Goal: Task Accomplishment & Management: Manage account settings

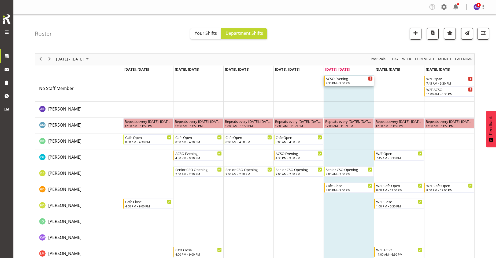
click at [352, 84] on div "4:30 PM - 9:30 PM" at bounding box center [349, 83] width 47 height 4
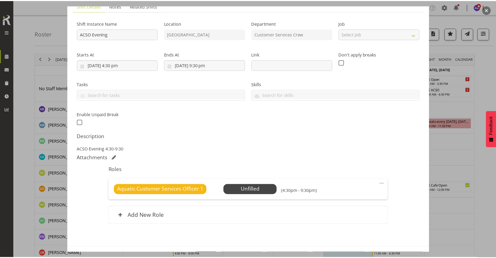
scroll to position [62, 0]
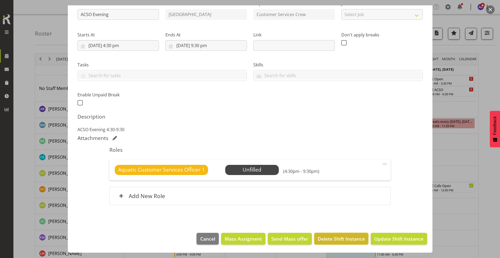
click at [343, 240] on span "Delete Shift Instance" at bounding box center [341, 239] width 47 height 7
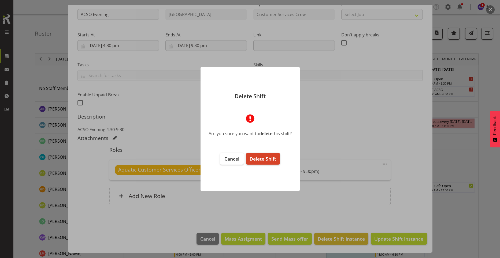
click at [262, 157] on span "Delete Shift" at bounding box center [262, 159] width 27 height 6
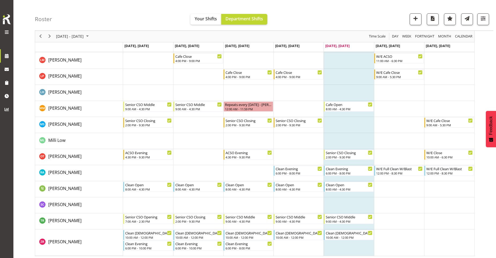
scroll to position [196, 0]
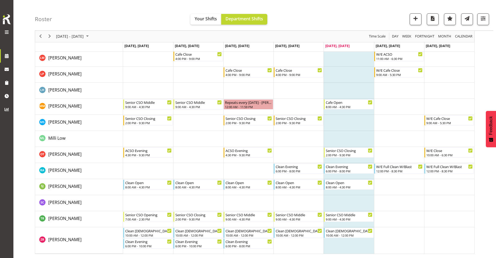
click at [360, 244] on td "Timeline Week of August 15, 2025" at bounding box center [348, 241] width 50 height 27
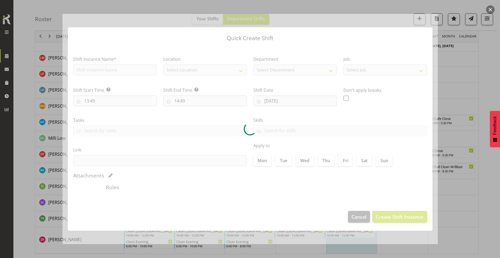
checkbox input "true"
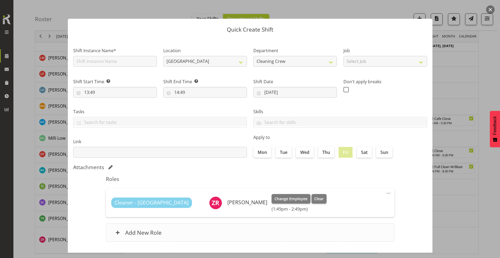
click at [124, 233] on div "Add New Role" at bounding box center [250, 233] width 288 height 18
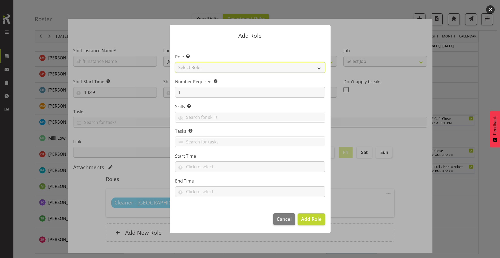
click at [282, 71] on select "Select Role Aquatic Customer Services Officer Cleaner - Splash Palace Facilties…" at bounding box center [250, 67] width 150 height 11
select select "1489"
click at [175, 62] on select "Select Role Aquatic Customer Services Officer Cleaner - Splash Palace Facilties…" at bounding box center [250, 67] width 150 height 11
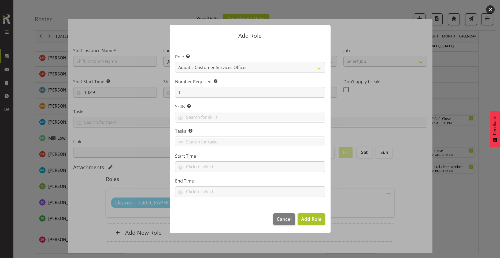
click at [304, 221] on span "Add Role" at bounding box center [311, 219] width 20 height 6
type input "13:49"
type input "14:49"
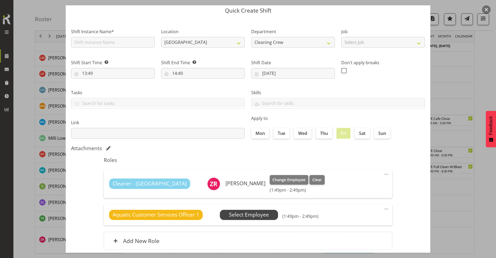
scroll to position [27, 0]
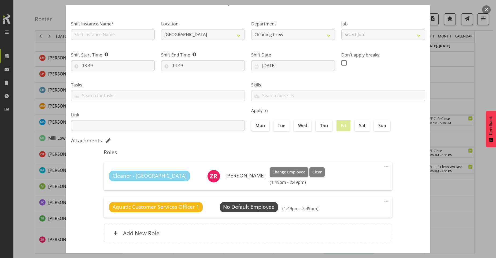
click at [383, 200] on span at bounding box center [386, 201] width 6 height 6
click at [356, 214] on link "Edit" at bounding box center [363, 213] width 51 height 10
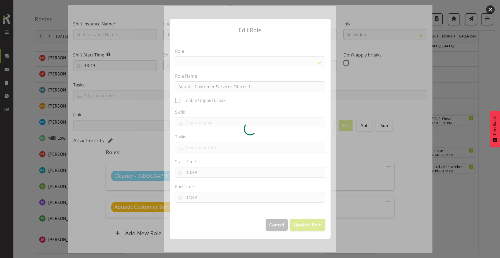
select select
click at [195, 170] on div at bounding box center [250, 129] width 172 height 246
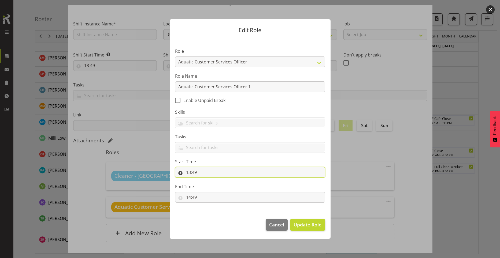
click at [197, 172] on input "13:49" at bounding box center [250, 172] width 150 height 11
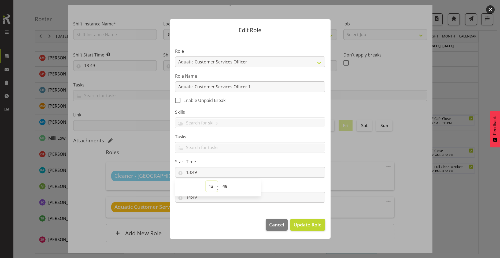
click at [210, 184] on select "00 01 02 03 04 05 06 07 08 09 10 11 12 13 14 15 16 17 18 19 20 21 22 23" at bounding box center [212, 186] width 12 height 11
select select "15"
click at [206, 181] on select "00 01 02 03 04 05 06 07 08 09 10 11 12 13 14 15 16 17 18 19 20 21 22 23" at bounding box center [212, 186] width 12 height 11
type input "15:49"
click at [222, 184] on select "00 01 02 03 04 05 06 07 08 09 10 11 12 13 14 15 16 17 18 19 20 21 22 23 24 25 2…" at bounding box center [225, 186] width 12 height 11
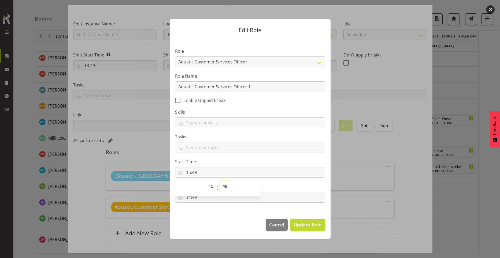
select select "0"
click at [219, 181] on select "00 01 02 03 04 05 06 07 08 09 10 11 12 13 14 15 16 17 18 19 20 21 22 23 24 25 2…" at bounding box center [225, 186] width 12 height 11
type input "15:00"
click at [263, 176] on input "15:00" at bounding box center [250, 172] width 150 height 11
click at [226, 198] on input "14:49" at bounding box center [250, 197] width 150 height 11
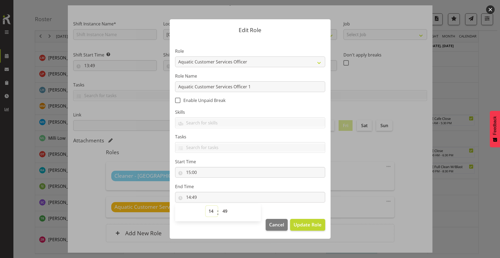
click at [212, 210] on select "00 01 02 03 04 05 06 07 08 09 10 11 12 13 14 15 16 17 18 19 20 21 22 23" at bounding box center [212, 211] width 12 height 11
select select "18"
click at [206, 206] on select "00 01 02 03 04 05 06 07 08 09 10 11 12 13 14 15 16 17 18 19 20 21 22 23" at bounding box center [212, 211] width 12 height 11
type input "18:49"
click at [223, 211] on select "00 01 02 03 04 05 06 07 08 09 10 11 12 13 14 15 16 17 18 19 20 21 22 23 24 25 2…" at bounding box center [225, 211] width 12 height 11
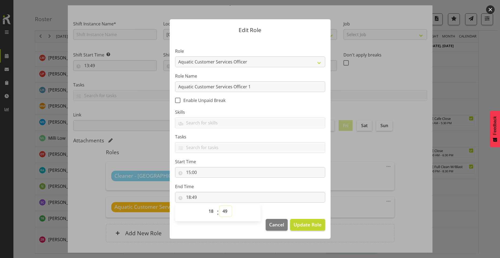
select select "0"
click at [219, 206] on select "00 01 02 03 04 05 06 07 08 09 10 11 12 13 14 15 16 17 18 19 20 21 22 23 24 25 2…" at bounding box center [225, 211] width 12 height 11
type input "18:00"
click at [296, 228] on span "Update Role" at bounding box center [307, 224] width 28 height 7
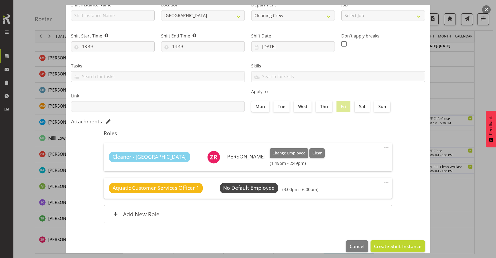
scroll to position [53, 0]
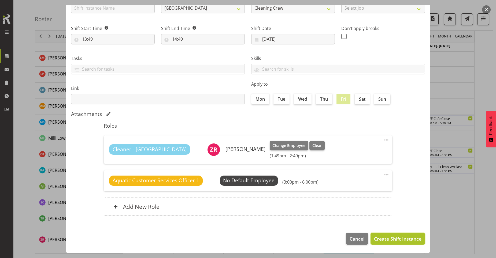
click at [407, 239] on span "Create Shift Instance" at bounding box center [397, 239] width 47 height 7
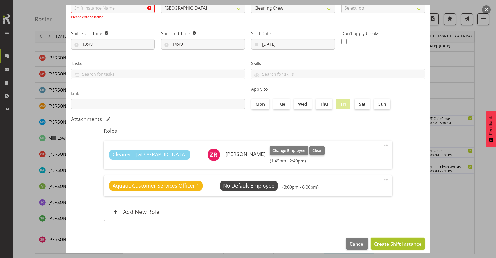
click at [386, 244] on span "Create Shift Instance" at bounding box center [397, 244] width 47 height 7
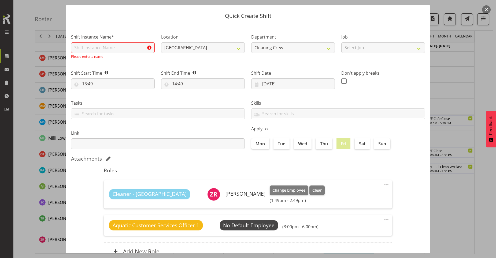
scroll to position [27, 0]
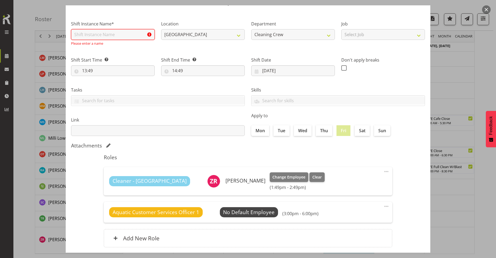
click at [124, 38] on input "text" at bounding box center [113, 34] width 84 height 11
type input "COVER"
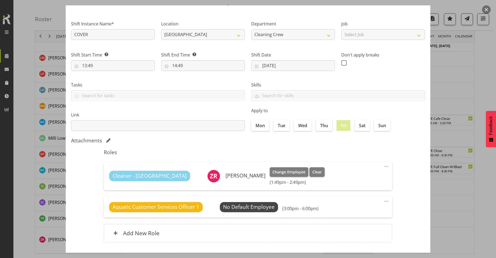
click at [316, 176] on div "Cleaner - Splash Palace [PERSON_NAME] Change Employee Clear (1:49pm - 2:49pm)" at bounding box center [248, 176] width 278 height 18
click at [225, 179] on h6 "[PERSON_NAME]" at bounding box center [245, 176] width 40 height 6
click at [383, 167] on span at bounding box center [386, 166] width 6 height 6
click at [356, 178] on link "Edit" at bounding box center [363, 179] width 51 height 10
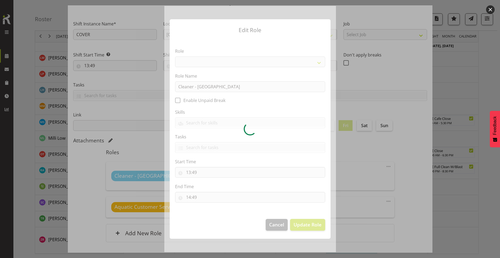
select select "95"
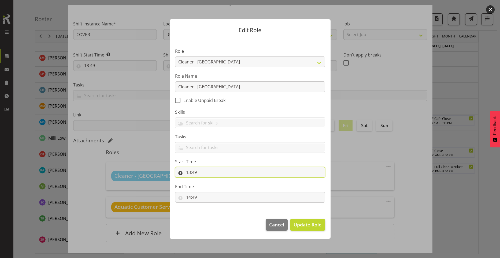
click at [192, 175] on input "13:49" at bounding box center [250, 172] width 150 height 11
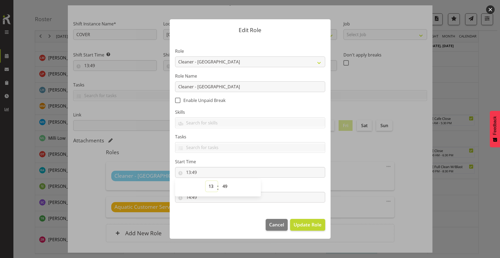
click at [213, 188] on select "00 01 02 03 04 05 06 07 08 09 10 11 12 13 14 15 16 17 18 19 20 21 22 23" at bounding box center [212, 186] width 12 height 11
select select "10"
click at [206, 181] on select "00 01 02 03 04 05 06 07 08 09 10 11 12 13 14 15 16 17 18 19 20 21 22 23" at bounding box center [212, 186] width 12 height 11
type input "10:49"
click at [224, 187] on select "00 01 02 03 04 05 06 07 08 09 10 11 12 13 14 15 16 17 18 19 20 21 22 23 24 25 2…" at bounding box center [225, 186] width 12 height 11
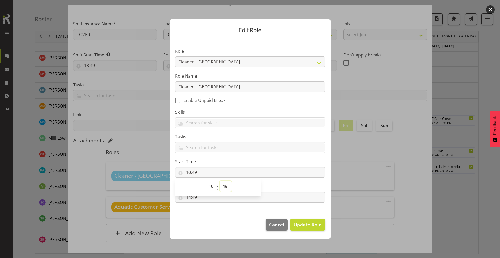
select select "0"
click at [219, 181] on select "00 01 02 03 04 05 06 07 08 09 10 11 12 13 14 15 16 17 18 19 20 21 22 23 24 25 2…" at bounding box center [225, 186] width 12 height 11
type input "10:00"
drag, startPoint x: 270, startPoint y: 182, endPoint x: 270, endPoint y: 186, distance: 3.2
click at [270, 183] on section "Role Aquatic Customer Services Officer Cleaner - Splash Palace Facilties Mainte…" at bounding box center [250, 125] width 161 height 175
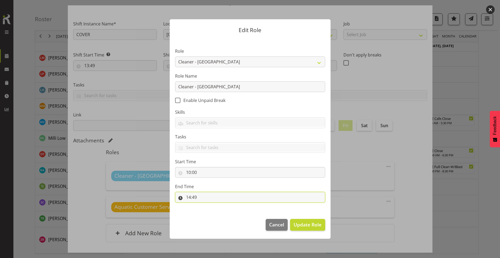
click at [198, 199] on input "14:49" at bounding box center [250, 197] width 150 height 11
click at [210, 211] on select "00 01 02 03 04 05 06 07 08 09 10 11 12 13 14 15 16 17 18 19 20 21 22 23" at bounding box center [212, 211] width 12 height 11
select select "12"
click at [206, 206] on select "00 01 02 03 04 05 06 07 08 09 10 11 12 13 14 15 16 17 18 19 20 21 22 23" at bounding box center [212, 211] width 12 height 11
type input "12:49"
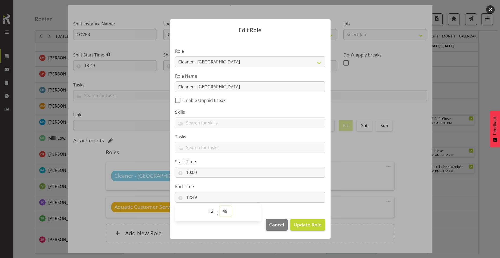
click at [224, 209] on select "00 01 02 03 04 05 06 07 08 09 10 11 12 13 14 15 16 17 18 19 20 21 22 23 24 25 2…" at bounding box center [225, 211] width 12 height 11
select select "0"
click at [219, 206] on select "00 01 02 03 04 05 06 07 08 09 10 11 12 13 14 15 16 17 18 19 20 21 22 23 24 25 2…" at bounding box center [225, 211] width 12 height 11
type input "12:00"
click at [301, 223] on span "Update Role" at bounding box center [307, 224] width 28 height 7
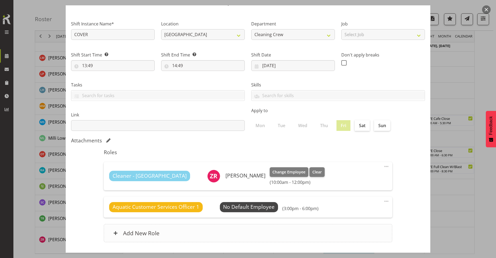
scroll to position [53, 0]
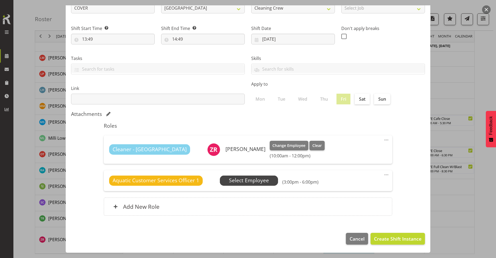
click at [262, 181] on span "Select Employee" at bounding box center [249, 181] width 40 height 8
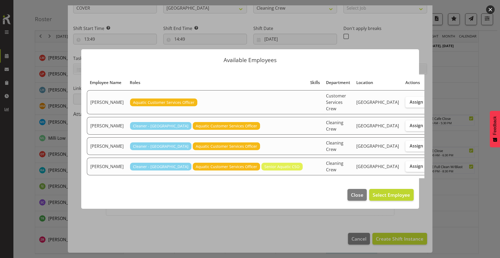
drag, startPoint x: 393, startPoint y: 165, endPoint x: 393, endPoint y: 182, distance: 16.6
click at [409, 166] on span "Assign" at bounding box center [415, 166] width 13 height 5
click at [405, 166] on input "Assign" at bounding box center [406, 166] width 3 height 3
checkbox input "true"
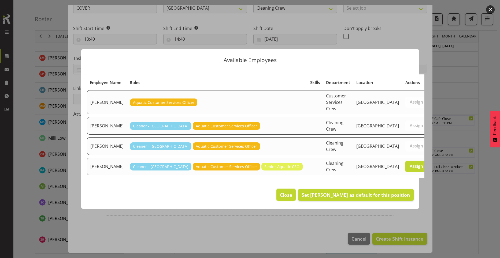
drag, startPoint x: 285, startPoint y: 195, endPoint x: 292, endPoint y: 198, distance: 7.7
click at [286, 195] on button "Close" at bounding box center [285, 195] width 19 height 12
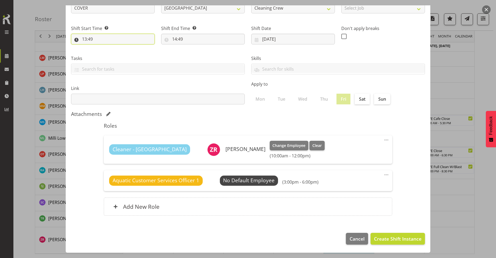
click at [93, 42] on input "13:49" at bounding box center [113, 39] width 84 height 11
click at [349, 239] on span "Cancel" at bounding box center [356, 239] width 15 height 7
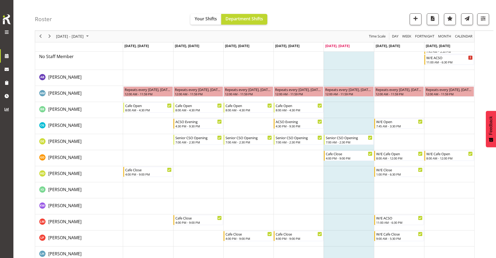
scroll to position [0, 0]
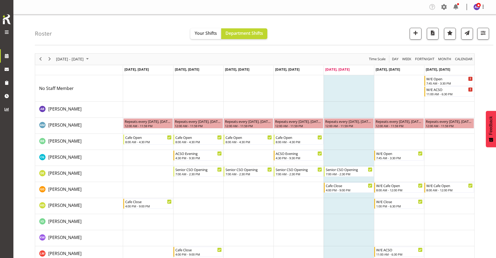
click at [349, 94] on td "Timeline Week of August 15, 2025" at bounding box center [348, 88] width 50 height 27
click at [341, 69] on span "[DATE], [DATE]" at bounding box center [337, 69] width 24 height 5
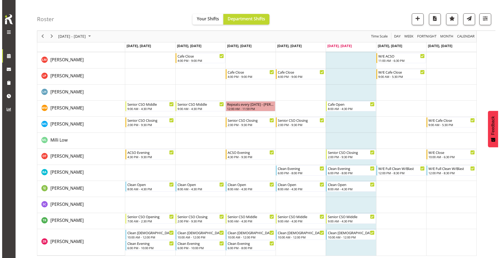
scroll to position [196, 0]
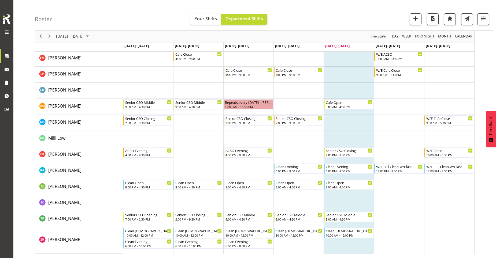
click at [334, 247] on td "Timeline Week of August 15, 2025" at bounding box center [348, 241] width 50 height 27
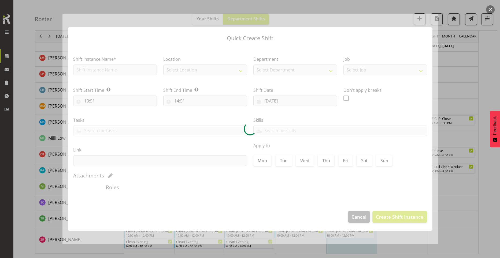
checkbox input "true"
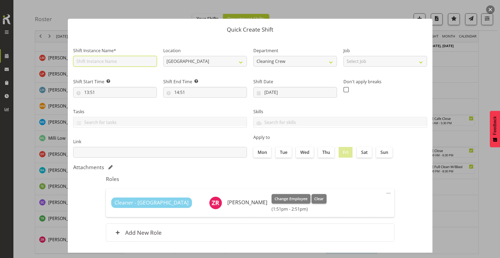
click at [107, 65] on input "text" at bounding box center [115, 61] width 84 height 11
type input "COVER"
click at [86, 92] on input "13:51" at bounding box center [115, 92] width 84 height 11
click at [105, 107] on select "00 01 02 03 04 05 06 07 08 09 10 11 12 13 14 15 16 17 18 19 20 21 22 23" at bounding box center [110, 106] width 12 height 11
select select "16"
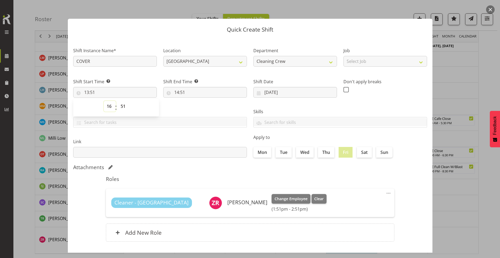
click at [104, 101] on select "00 01 02 03 04 05 06 07 08 09 10 11 12 13 14 15 16 17 18 19 20 21 22 23" at bounding box center [110, 106] width 12 height 11
type input "16:51"
click at [125, 106] on select "00 01 02 03 04 05 06 07 08 09 10 11 12 13 14 15 16 17 18 19 20 21 22 23 24 25 2…" at bounding box center [124, 106] width 12 height 11
select select "0"
click at [118, 101] on select "00 01 02 03 04 05 06 07 08 09 10 11 12 13 14 15 16 17 18 19 20 21 22 23 24 25 2…" at bounding box center [124, 106] width 12 height 11
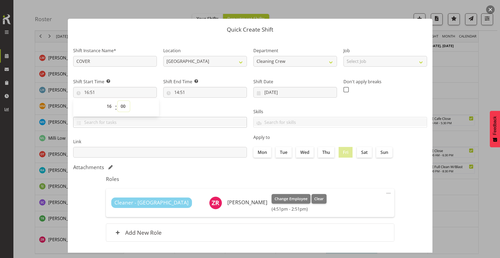
type input "16:00"
click at [175, 93] on input "14:51" at bounding box center [205, 92] width 84 height 11
click at [196, 105] on select "00 01 02 03 04 05 06 07 08 09 10 11 12 13 14 15 16 17 18 19 20 21 22 23" at bounding box center [200, 106] width 12 height 11
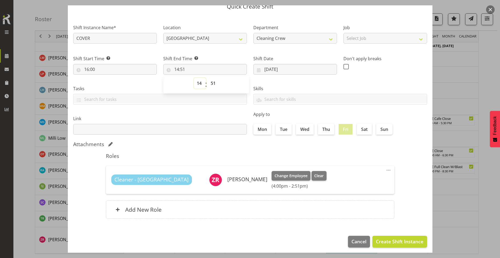
scroll to position [26, 0]
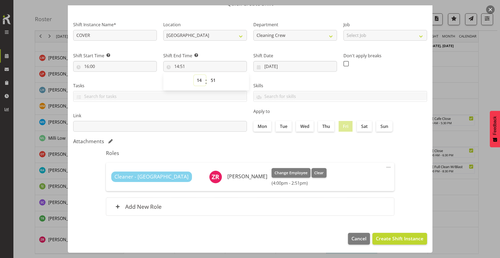
click at [195, 83] on select "00 01 02 03 04 05 06 07 08 09 10 11 12 13 14 15 16 17 18 19 20 21 22 23" at bounding box center [200, 80] width 12 height 11
select select "18"
click at [194, 75] on select "00 01 02 03 04 05 06 07 08 09 10 11 12 13 14 15 16 17 18 19 20 21 22 23" at bounding box center [200, 80] width 12 height 11
type input "18:51"
click at [209, 83] on select "00 01 02 03 04 05 06 07 08 09 10 11 12 13 14 15 16 17 18 19 20 21 22 23 24 25 2…" at bounding box center [214, 80] width 12 height 11
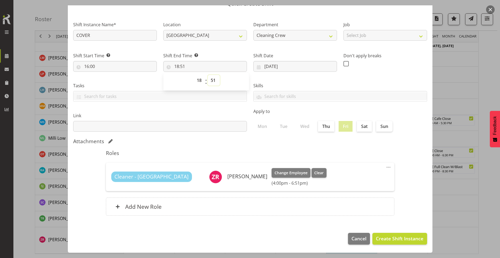
select select "0"
click at [208, 75] on select "00 01 02 03 04 05 06 07 08 09 10 11 12 13 14 15 16 17 18 19 20 21 22 23 24 25 2…" at bounding box center [214, 80] width 12 height 11
type input "18:00"
click at [348, 155] on h5 "Roles" at bounding box center [250, 153] width 288 height 6
click at [91, 65] on input "16:00" at bounding box center [115, 66] width 84 height 11
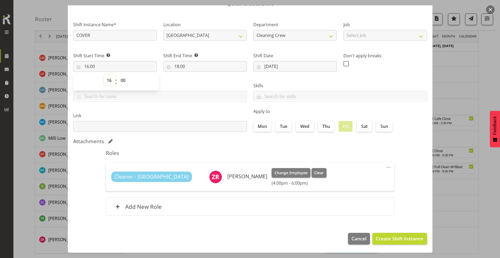
click at [108, 81] on select "00 01 02 03 04 05 06 07 08 09 10 11 12 13 14 15 16 17 18 19 20 21 22 23" at bounding box center [110, 80] width 12 height 11
select select "15"
click at [104, 75] on select "00 01 02 03 04 05 06 07 08 09 10 11 12 13 14 15 16 17 18 19 20 21 22 23" at bounding box center [110, 80] width 12 height 11
type input "15:00"
click at [390, 238] on span "Create Shift Instance" at bounding box center [399, 238] width 47 height 7
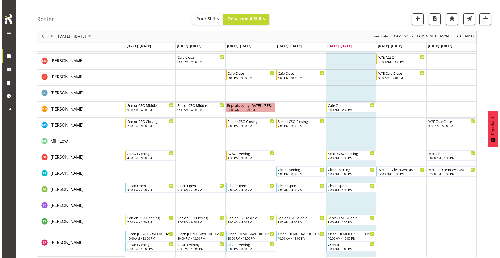
scroll to position [196, 0]
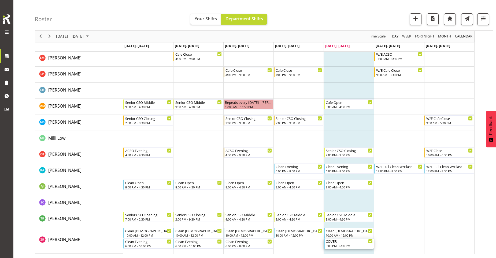
click at [353, 242] on div "COVER" at bounding box center [349, 241] width 47 height 5
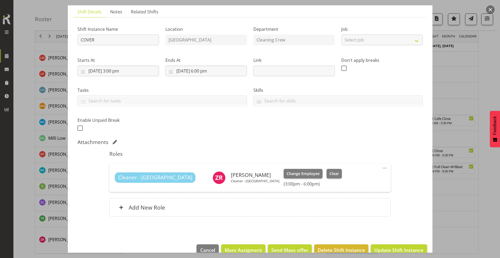
scroll to position [48, 0]
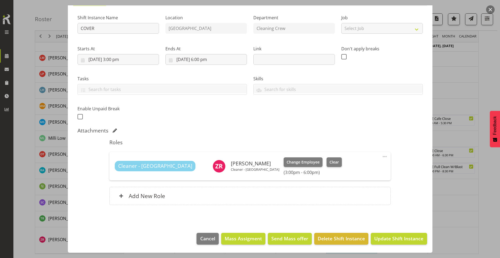
click at [382, 157] on span at bounding box center [384, 157] width 6 height 6
click at [352, 127] on div "Shift Instance Name COVER Location [GEOGRAPHIC_DATA] Department Cleaning Crew J…" at bounding box center [249, 111] width 345 height 202
click at [280, 123] on div "Shift Instance Name COVER Location [GEOGRAPHIC_DATA] Department Cleaning Crew J…" at bounding box center [250, 65] width 352 height 117
click at [381, 154] on span at bounding box center [384, 157] width 6 height 6
click at [381, 156] on span at bounding box center [384, 157] width 6 height 6
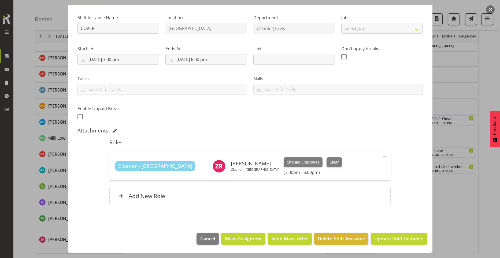
click at [381, 156] on span at bounding box center [384, 157] width 6 height 6
click at [363, 167] on link "Edit" at bounding box center [361, 169] width 51 height 10
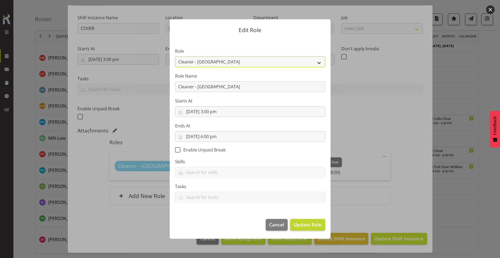
click at [314, 62] on select "Aquatic Customer Services Officer Cleaner - Splash Palace Facilties Maintenance…" at bounding box center [250, 62] width 150 height 11
select select "1489"
click at [175, 57] on select "Aquatic Customer Services Officer Cleaner - Splash Palace Facilties Maintenance…" at bounding box center [250, 62] width 150 height 11
click at [295, 226] on span "Update Role" at bounding box center [307, 224] width 28 height 7
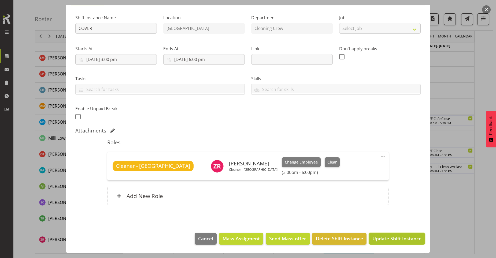
click at [394, 241] on span "Update Shift Instance" at bounding box center [396, 238] width 49 height 7
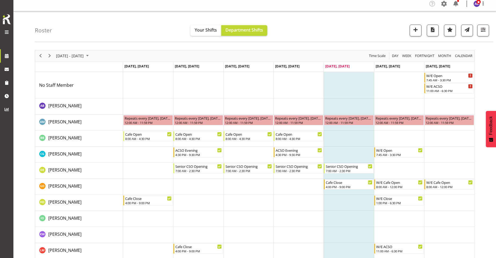
scroll to position [0, 0]
